Goal: Navigation & Orientation: Find specific page/section

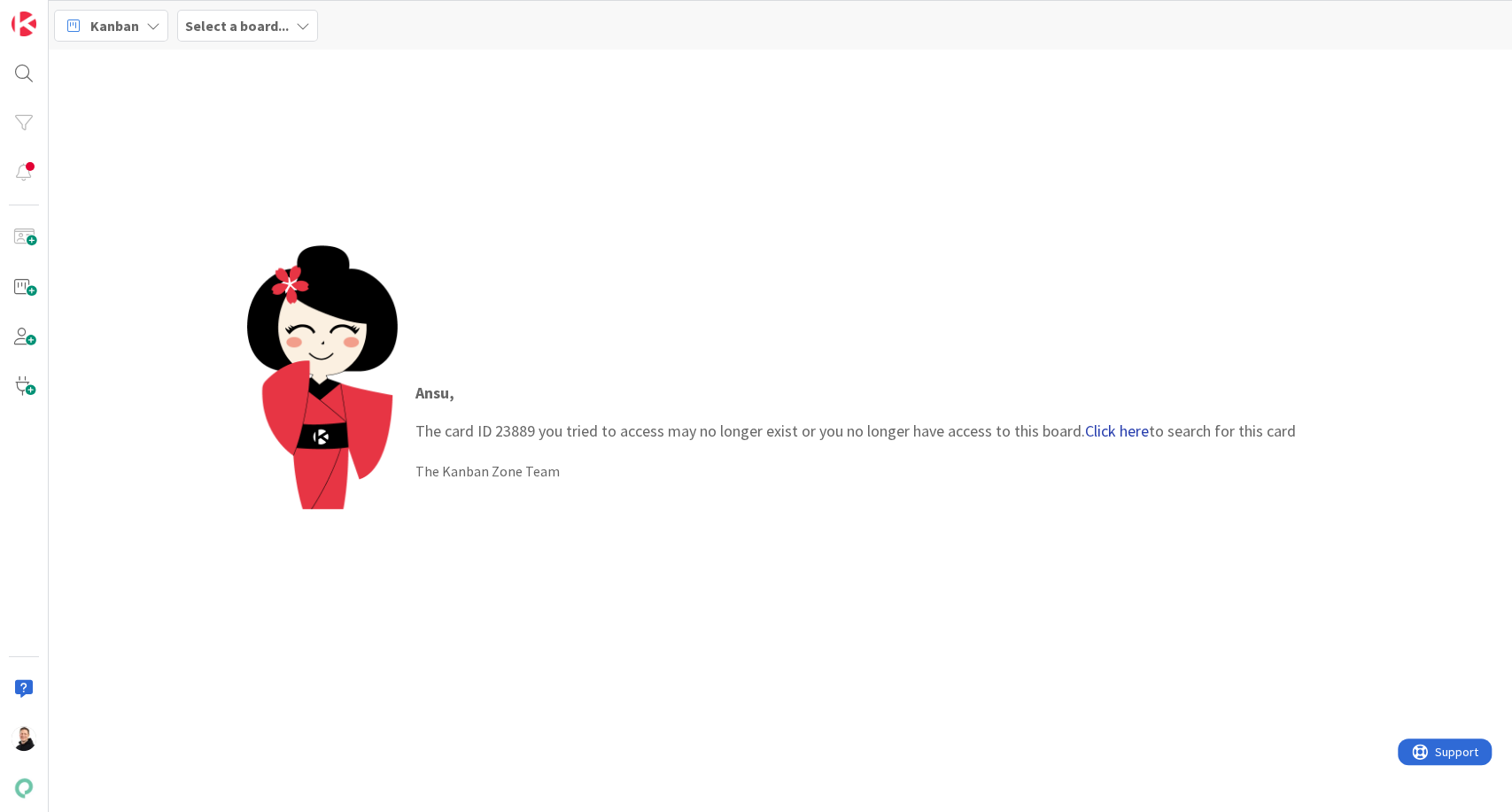
click at [1108, 425] on link "Click here" at bounding box center [1116, 431] width 63 height 20
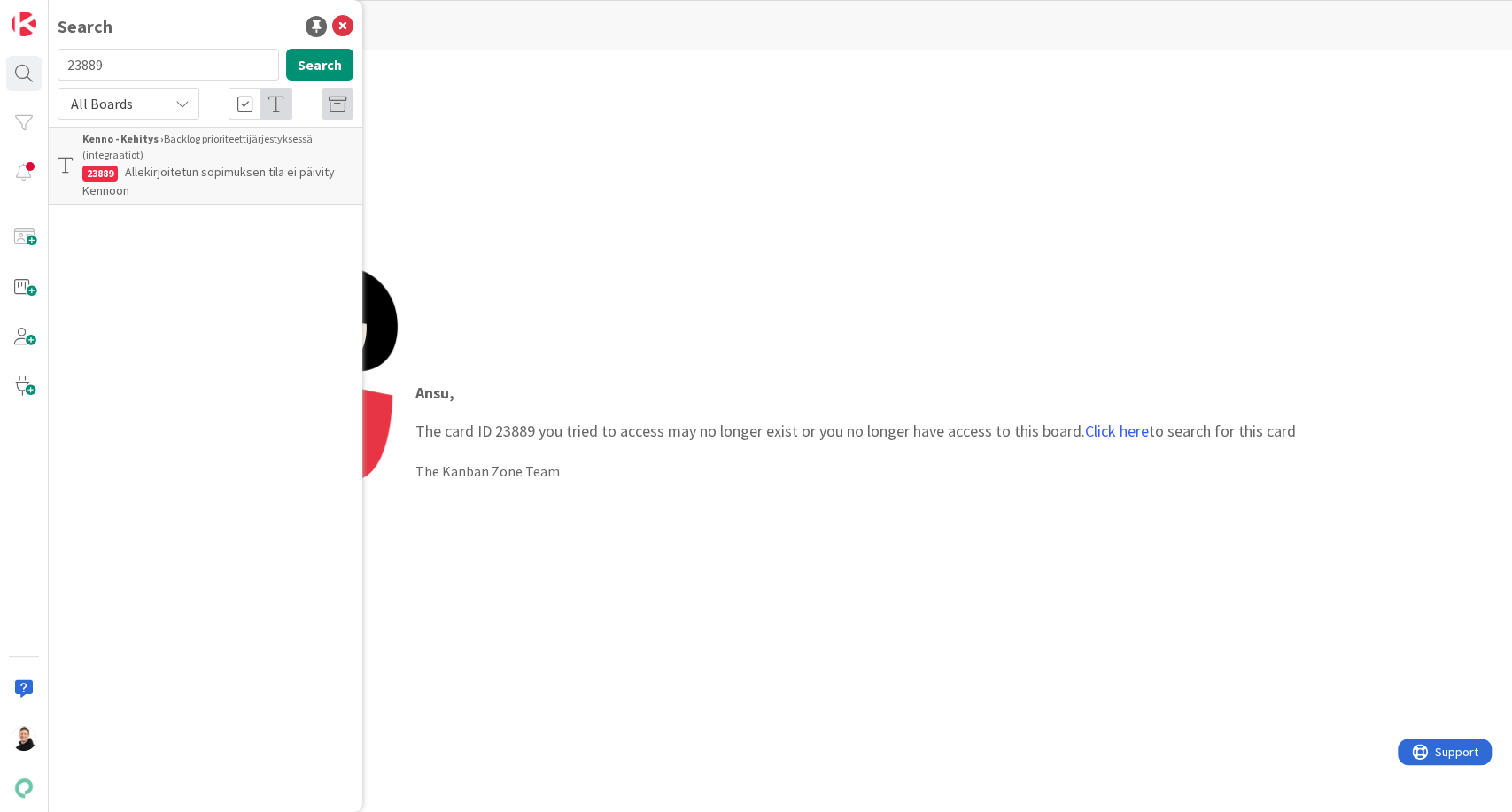
click at [195, 160] on div "Kenno - Kehitys › Backlog prioriteettijärjestyksessä (integraatiot)" at bounding box center [218, 146] width 271 height 32
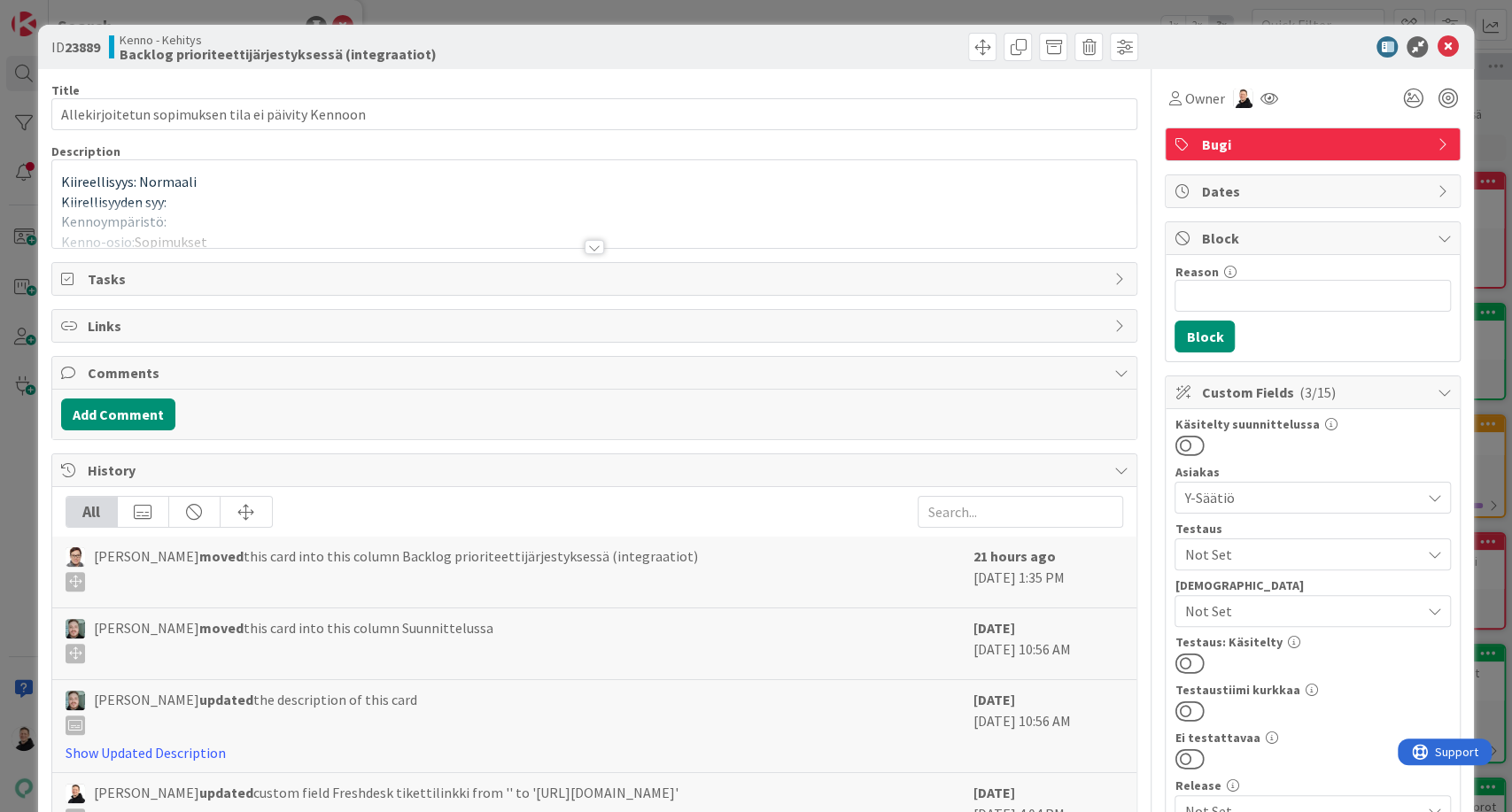
click at [588, 242] on div at bounding box center [595, 247] width 19 height 15
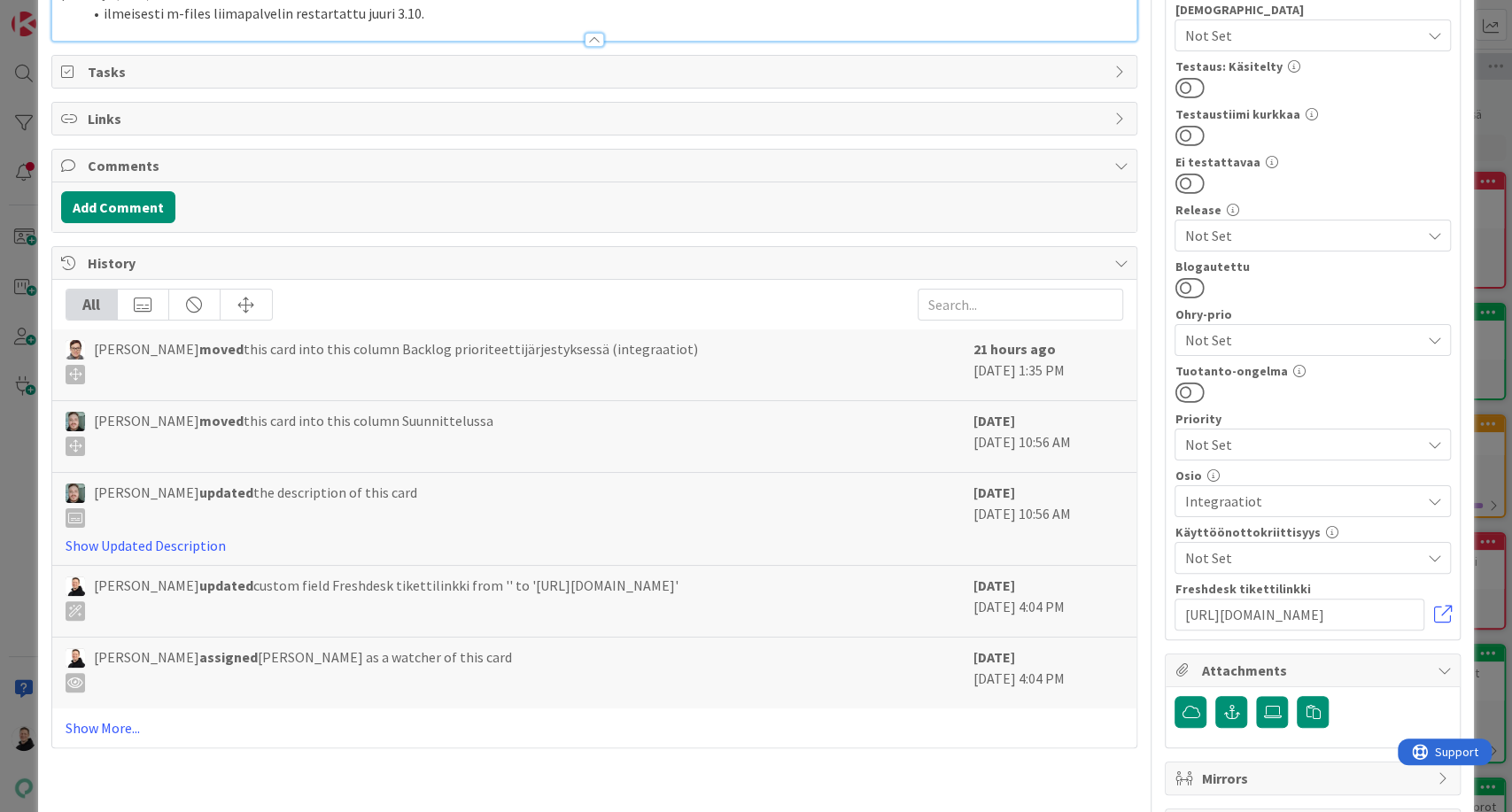
scroll to position [590, 0]
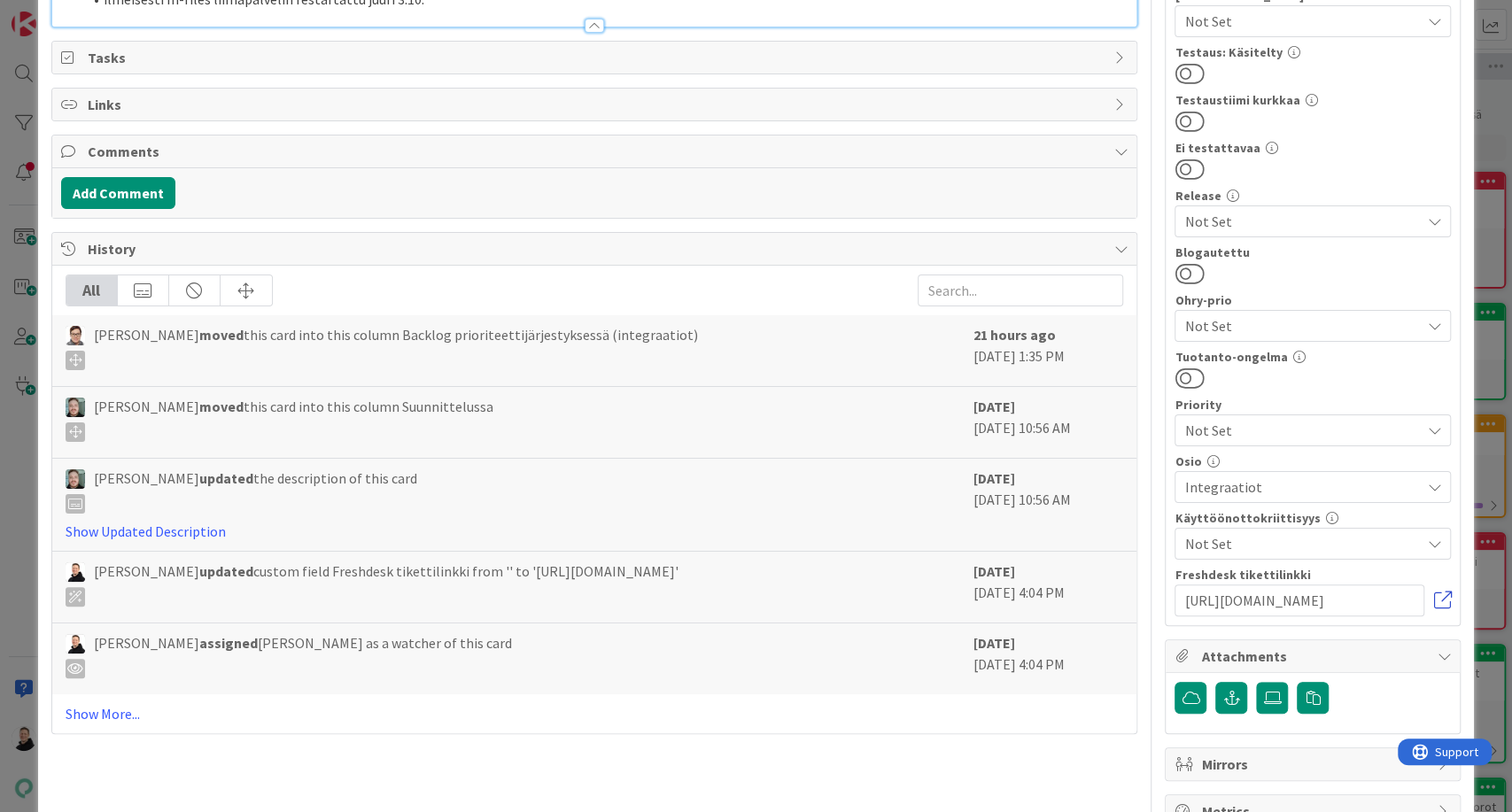
click at [1433, 596] on link at bounding box center [1442, 600] width 18 height 18
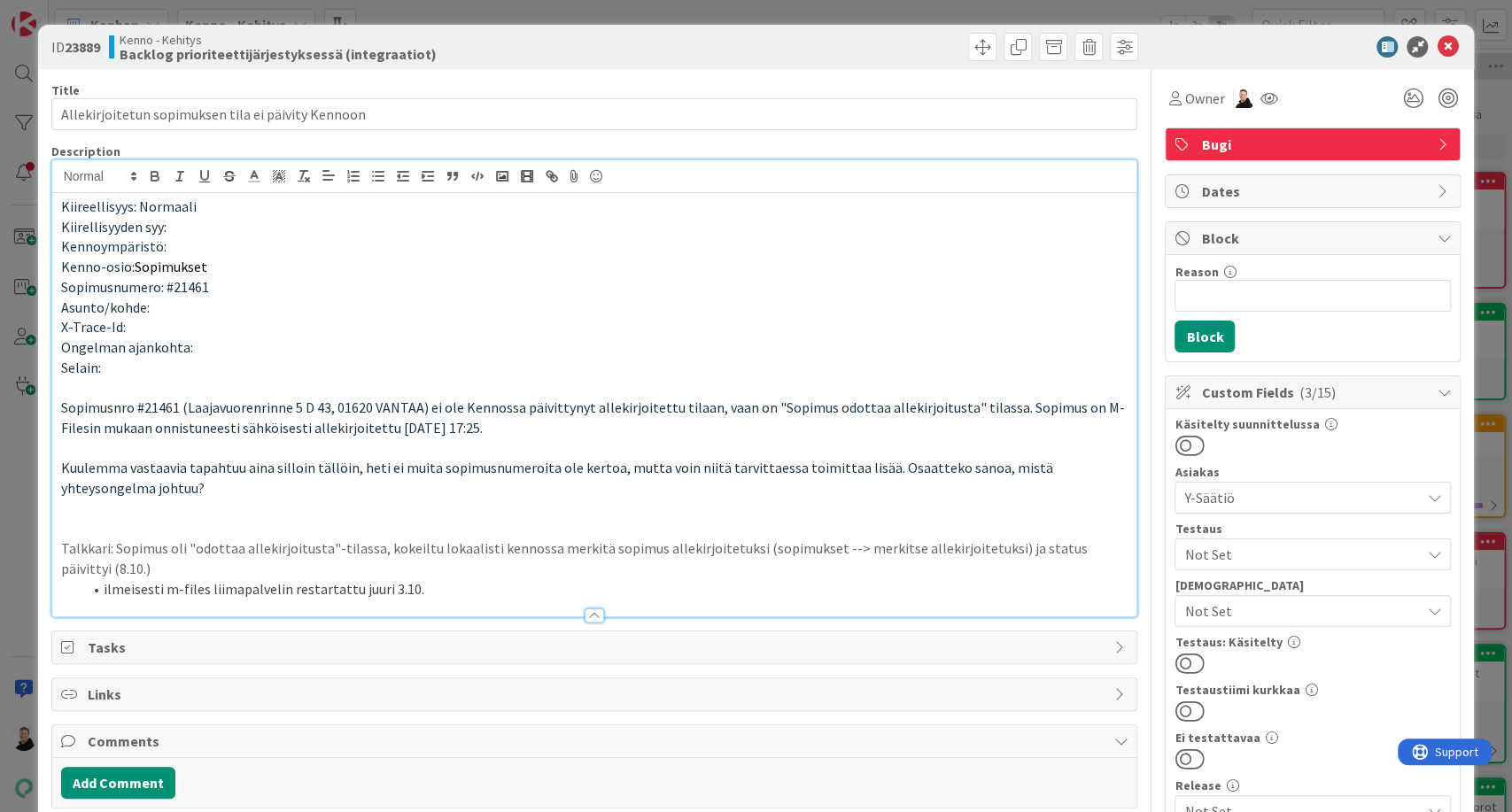
scroll to position [197, 0]
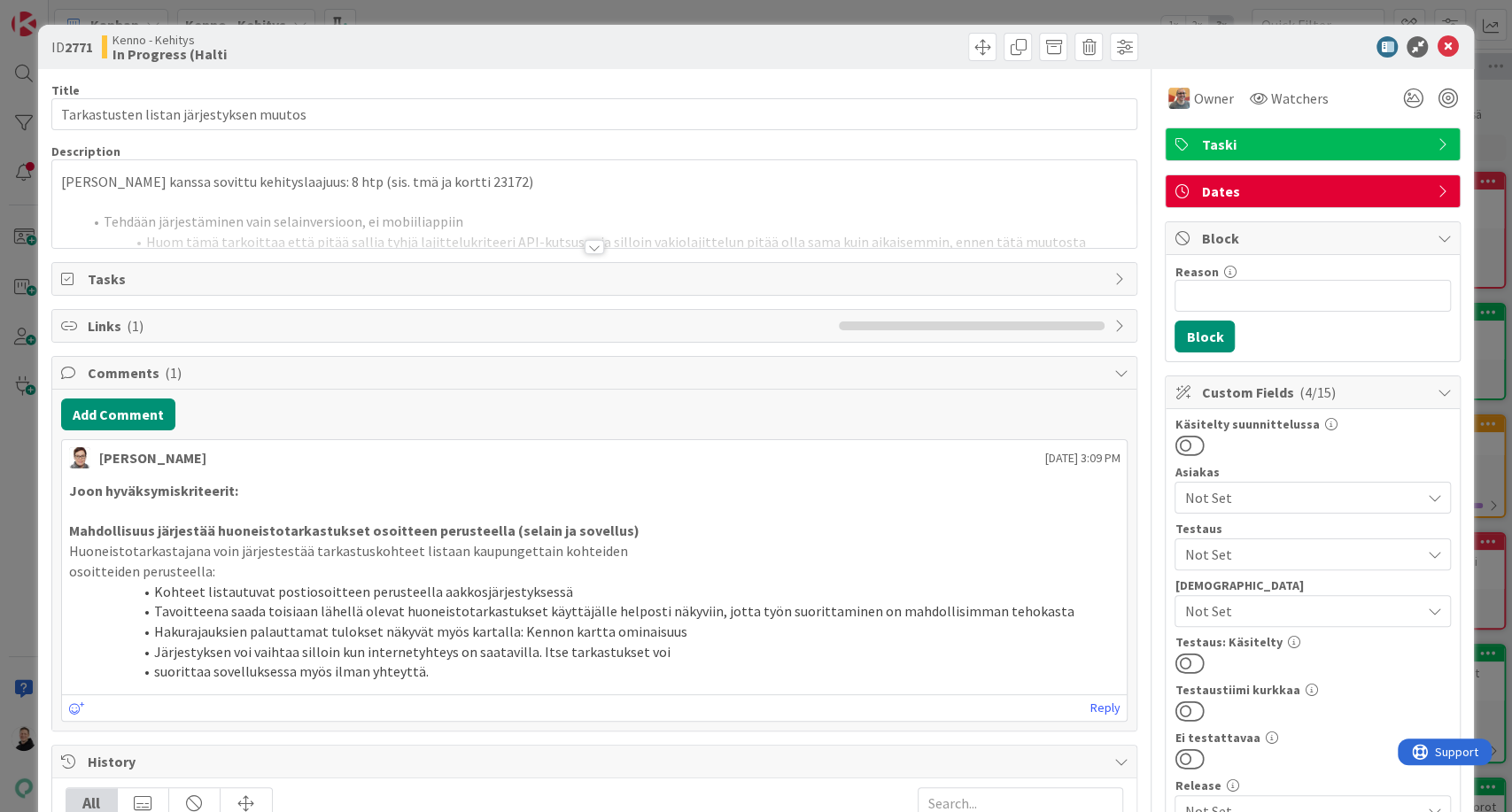
click at [585, 251] on div at bounding box center [595, 247] width 19 height 15
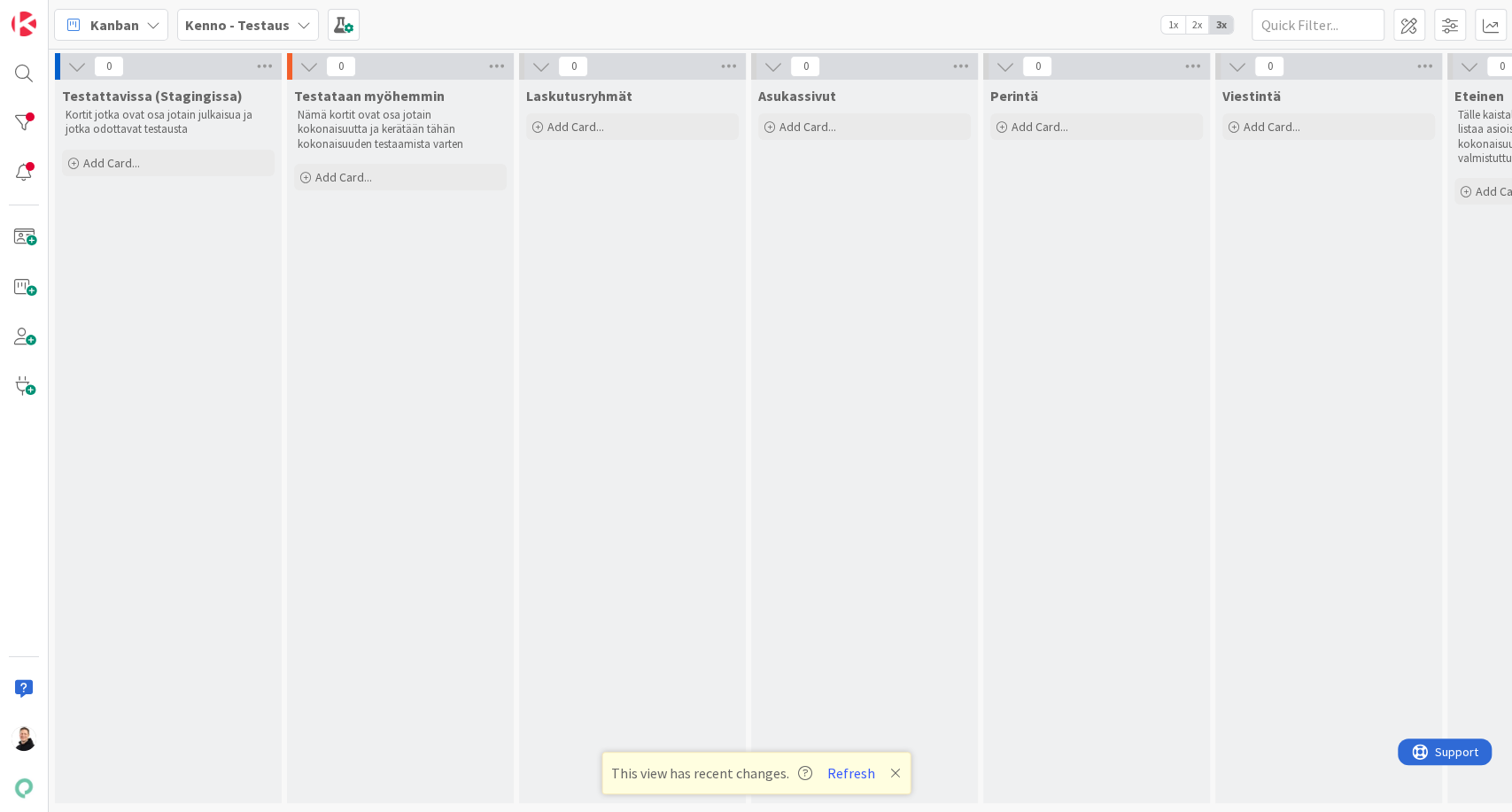
click at [261, 24] on b "Kenno - Testaus" at bounding box center [237, 24] width 104 height 18
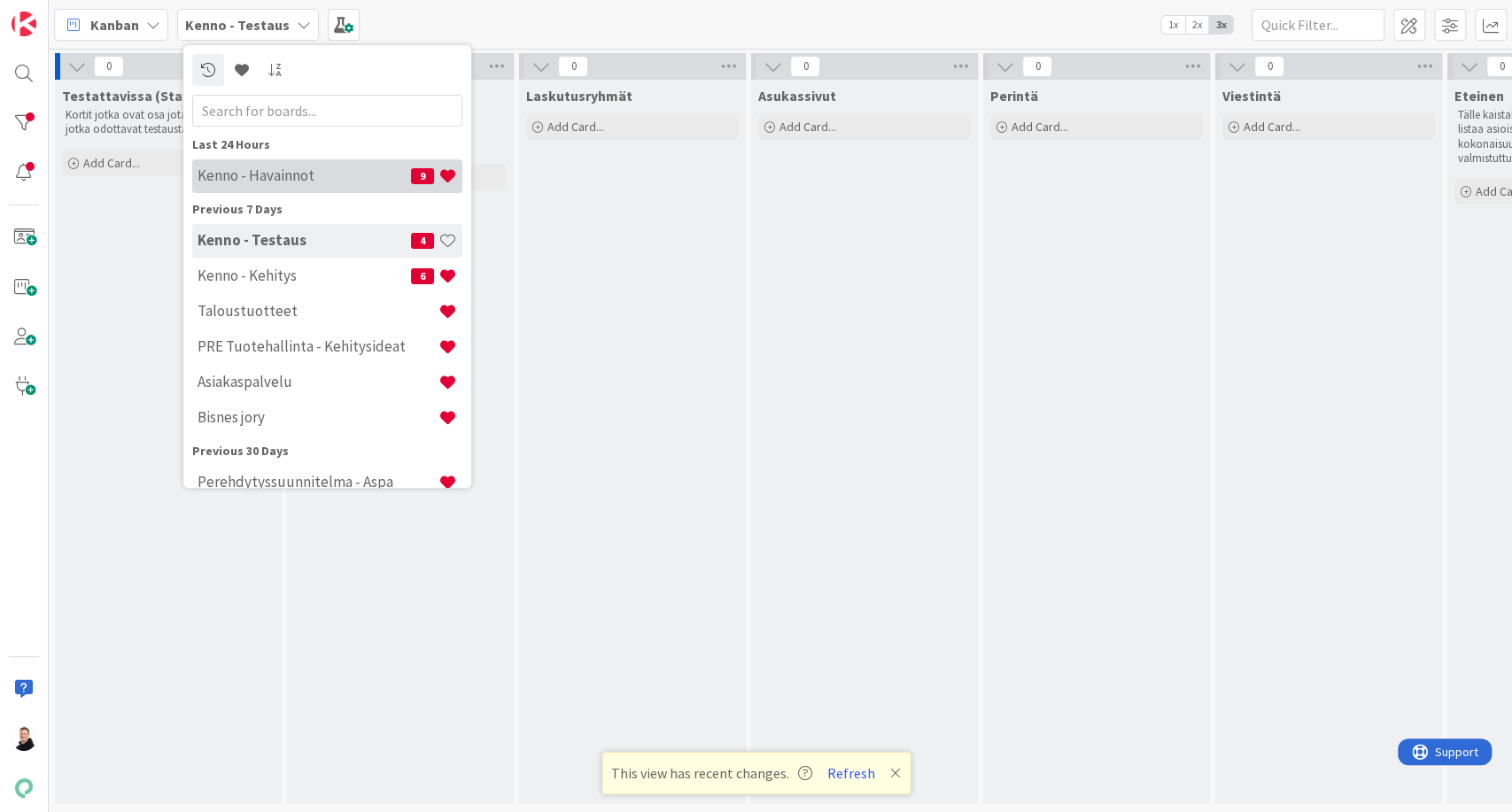
click at [259, 178] on h4 "Kenno - Havainnot" at bounding box center [304, 176] width 213 height 18
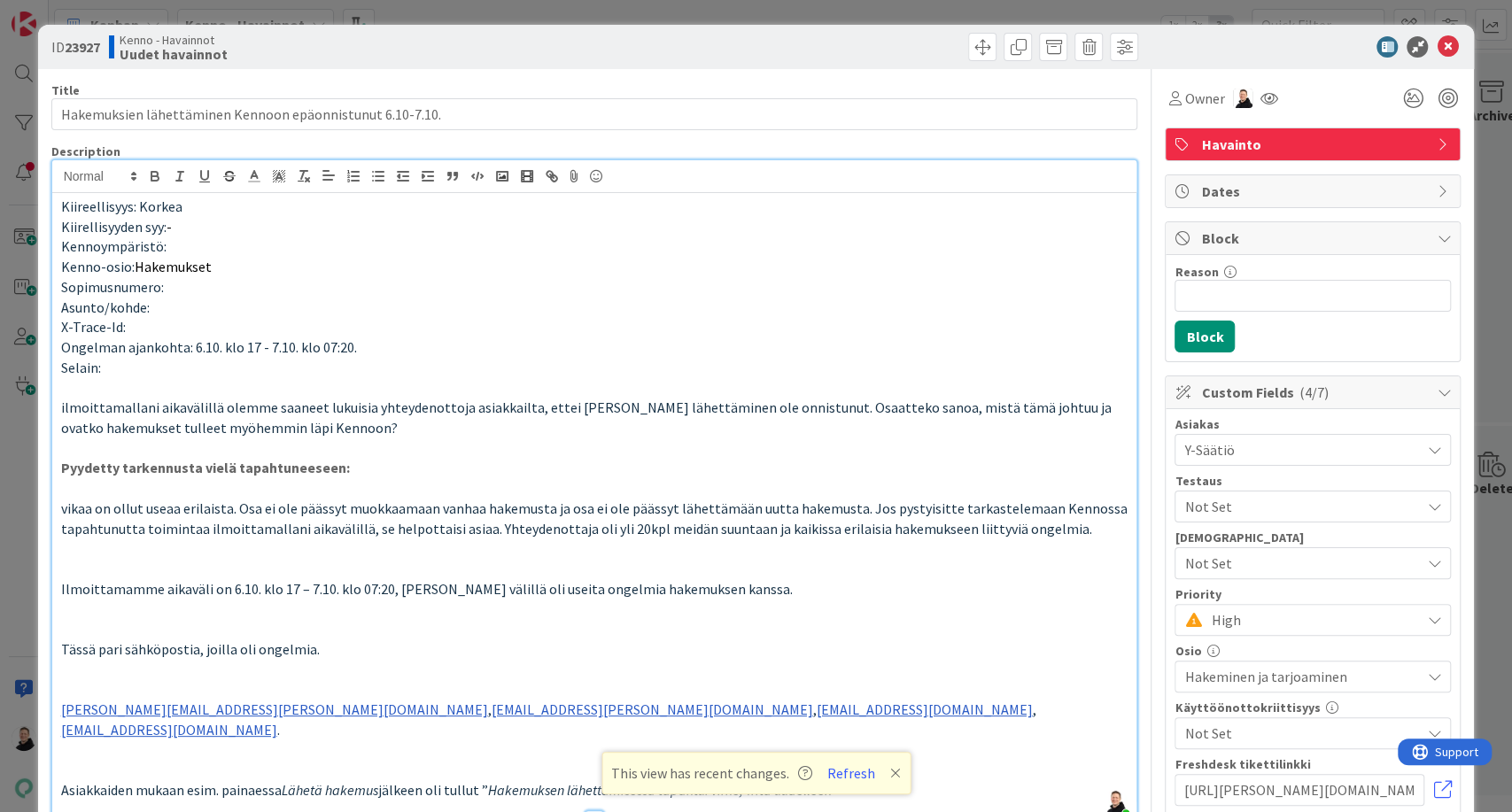
scroll to position [3074, 0]
